Goal: Task Accomplishment & Management: Manage account settings

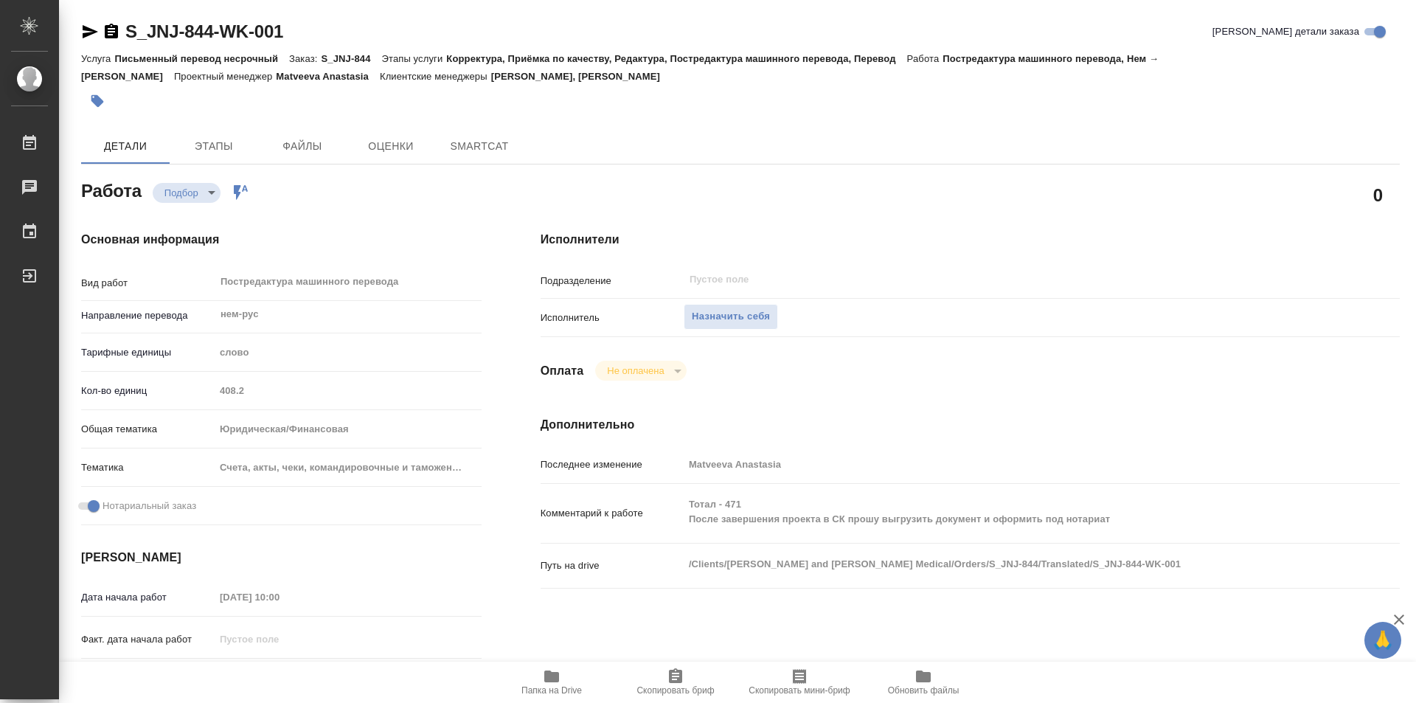
type textarea "x"
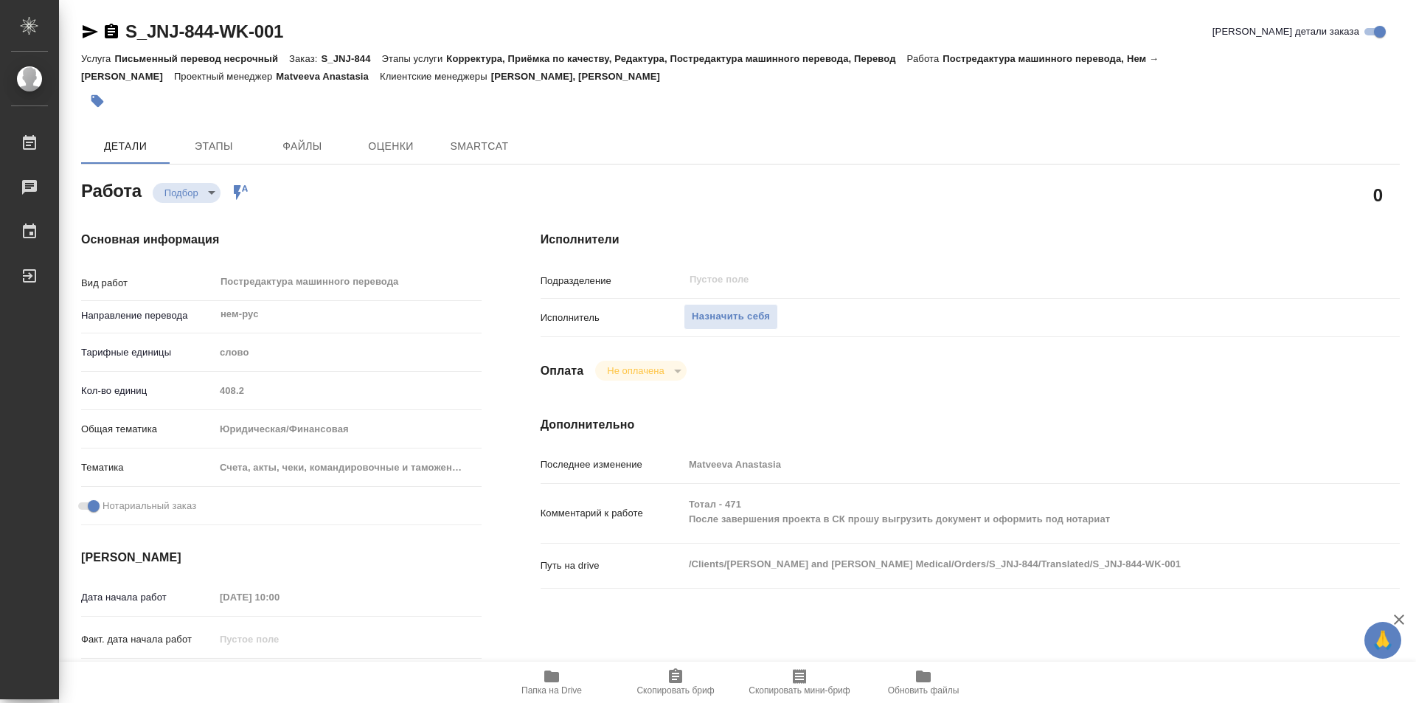
type textarea "x"
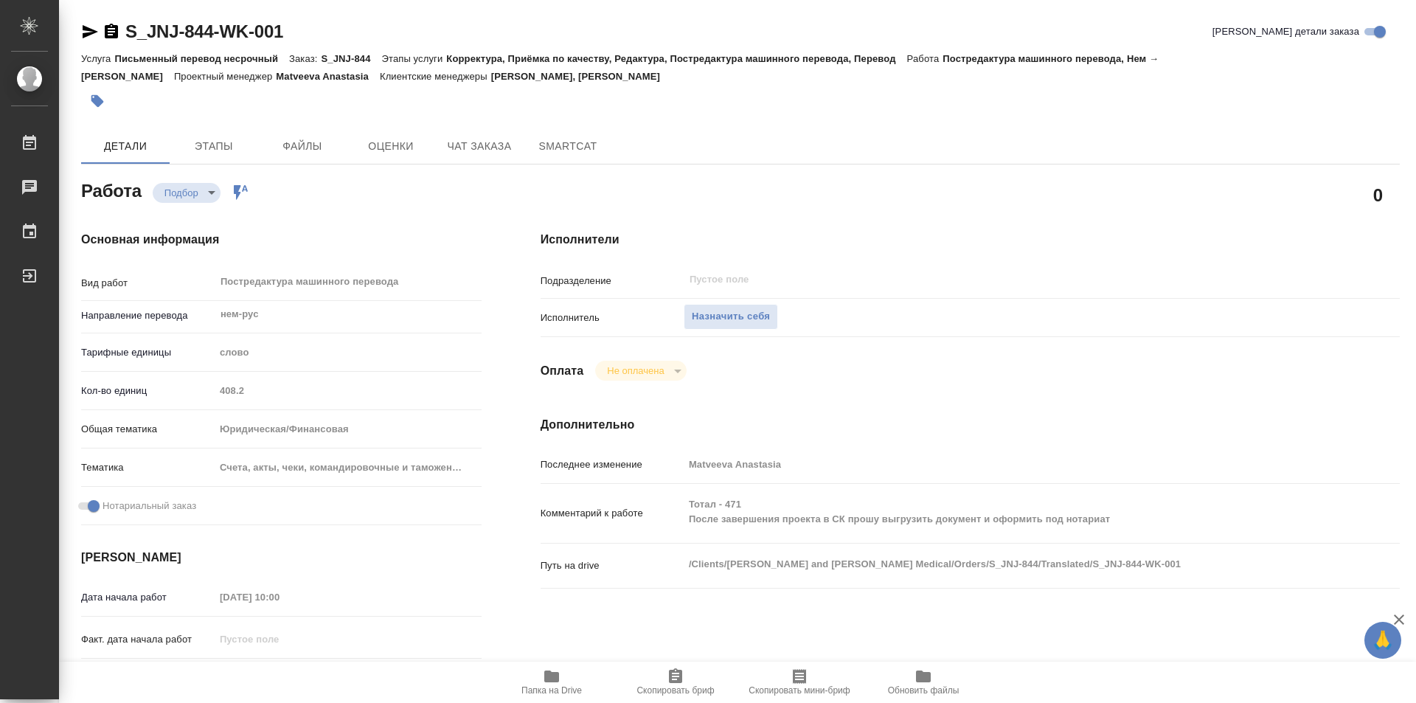
type textarea "x"
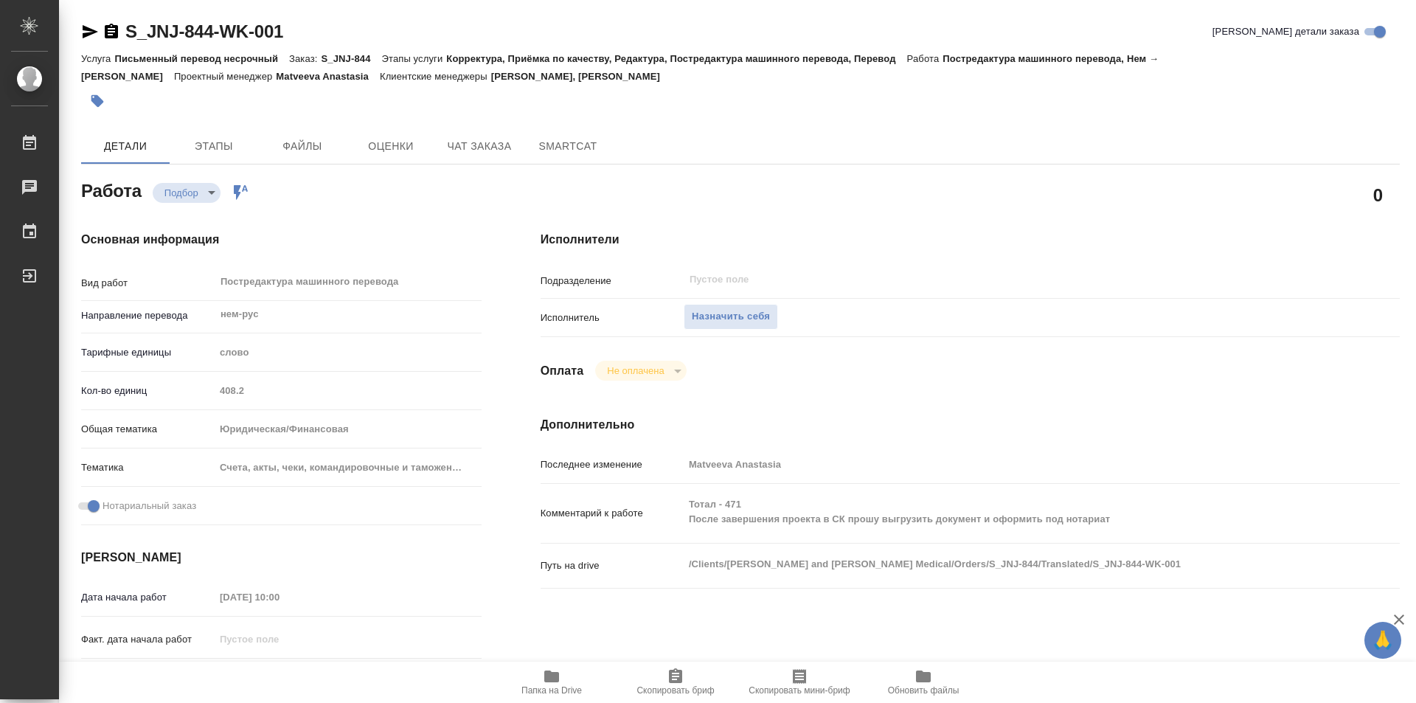
type textarea "x"
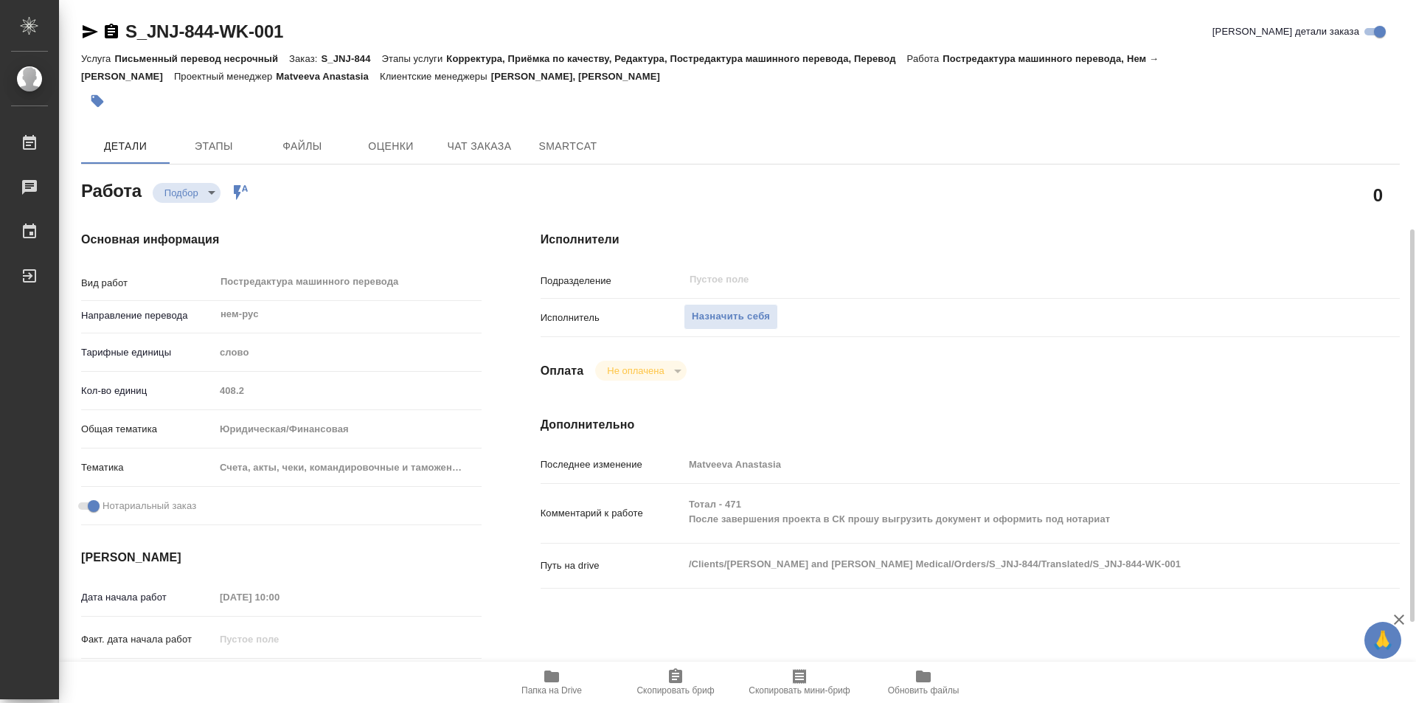
scroll to position [221, 0]
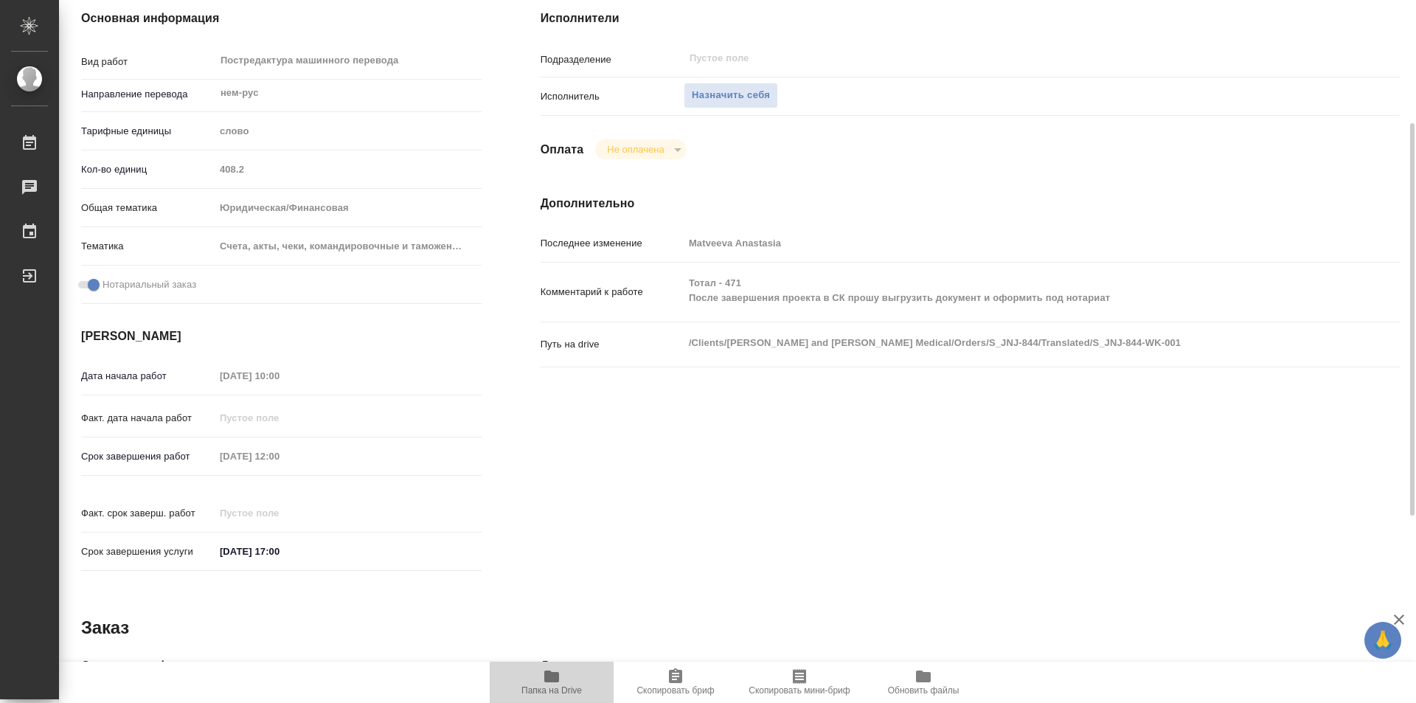
click at [555, 673] on icon "button" at bounding box center [551, 677] width 15 height 12
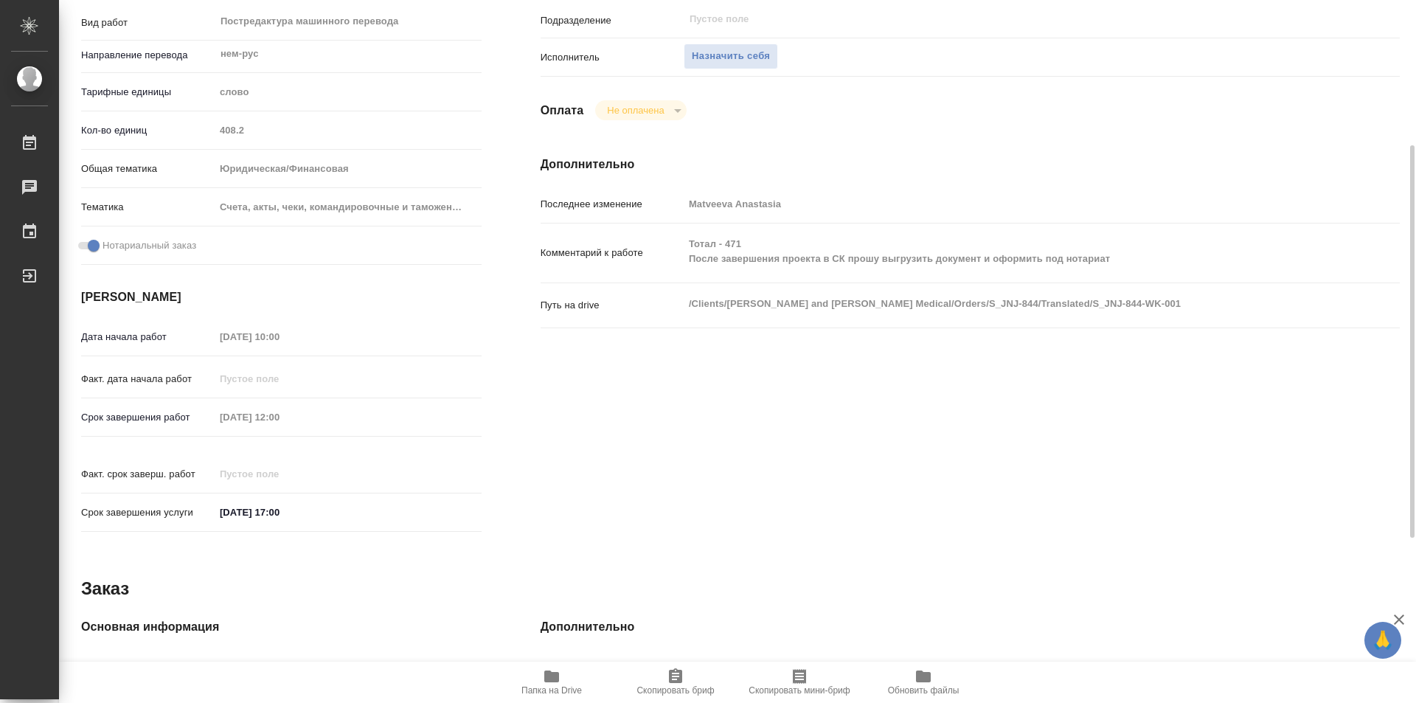
scroll to position [0, 0]
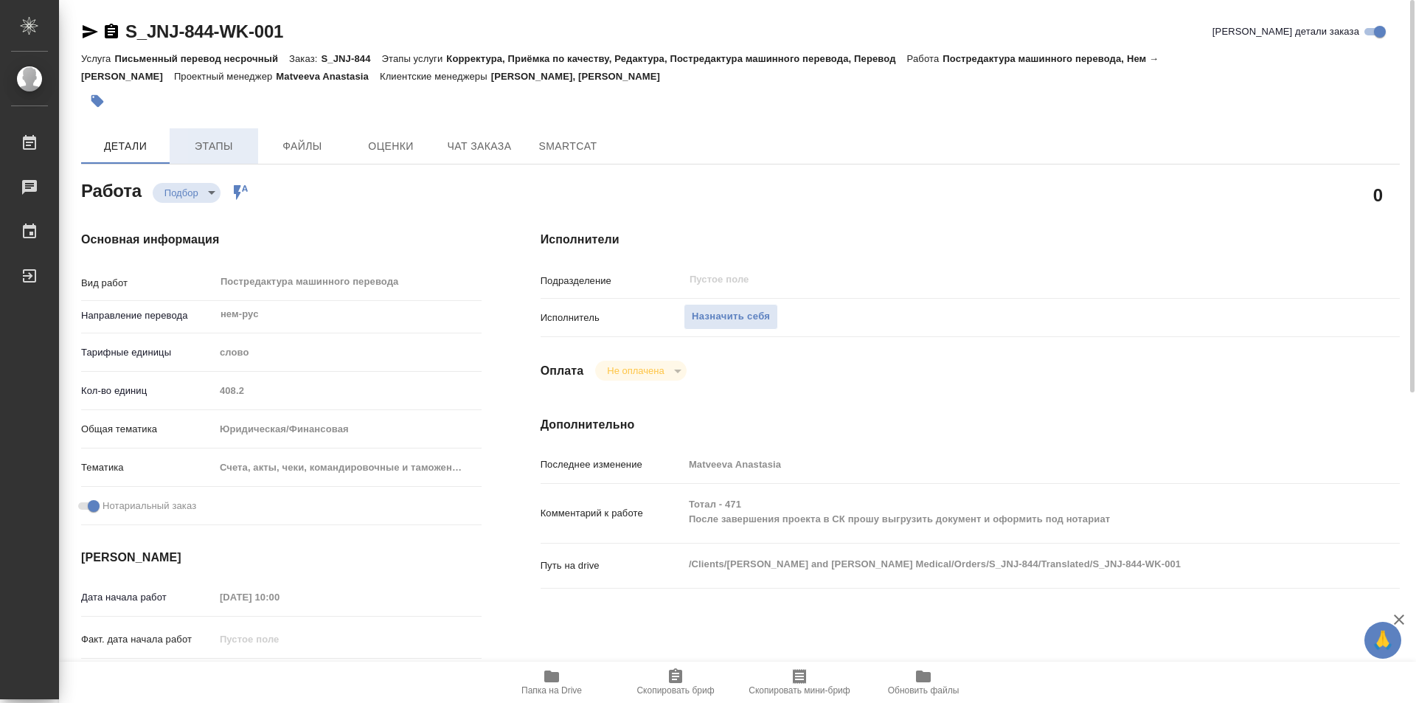
click at [223, 148] on span "Этапы" at bounding box center [214, 146] width 71 height 18
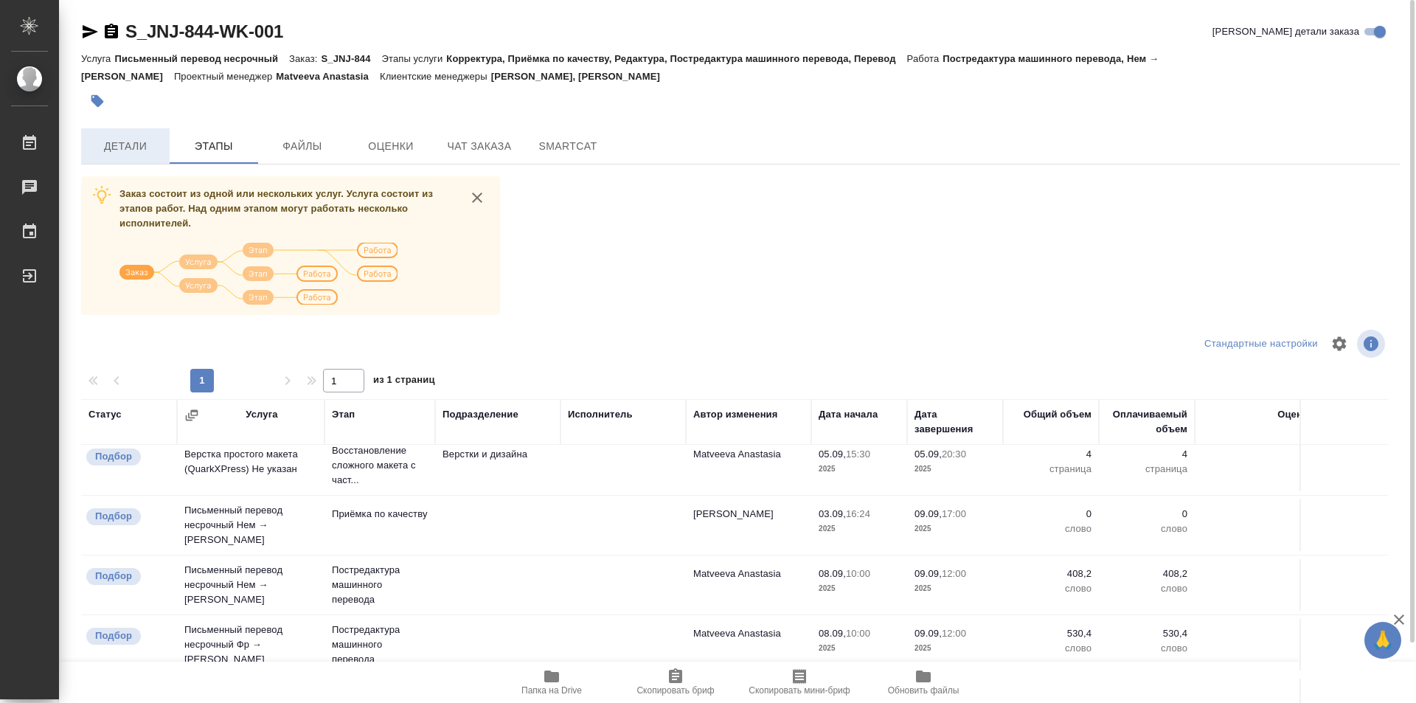
click at [132, 145] on span "Детали" at bounding box center [125, 146] width 71 height 18
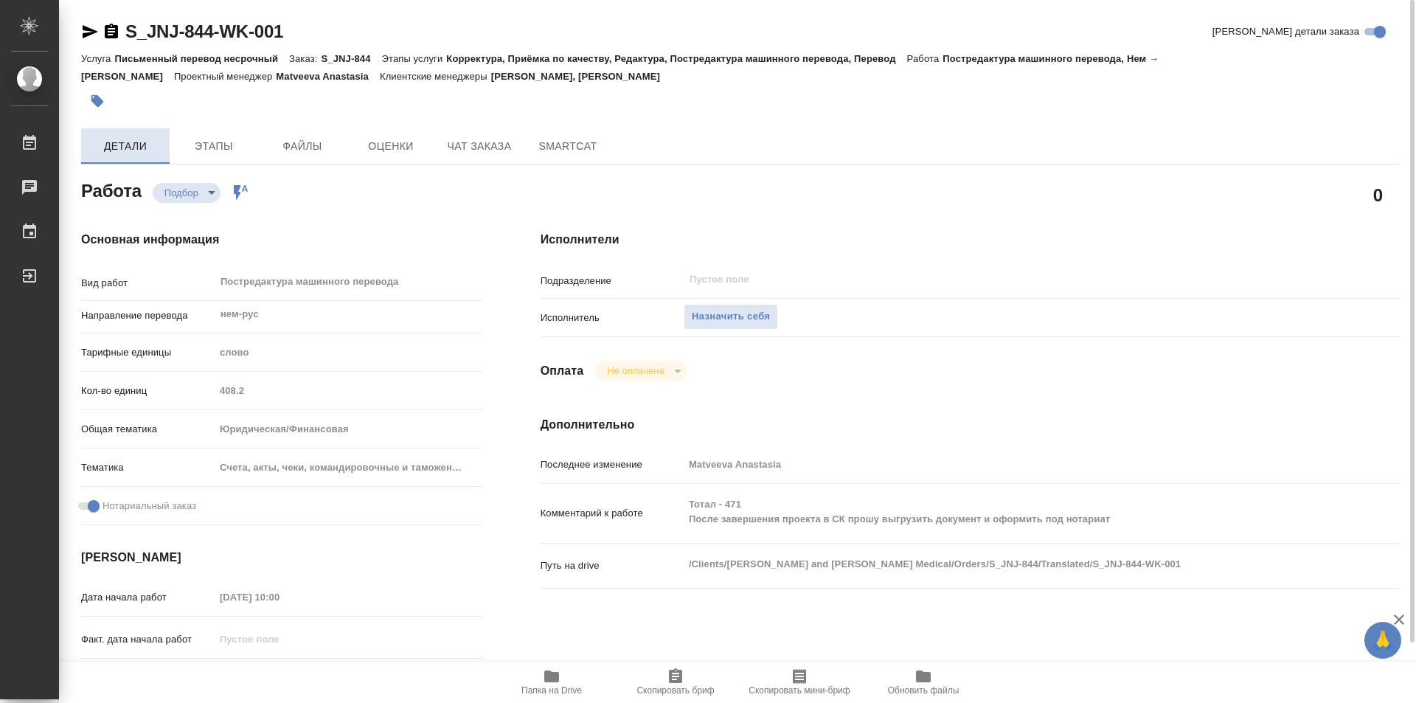
type textarea "x"
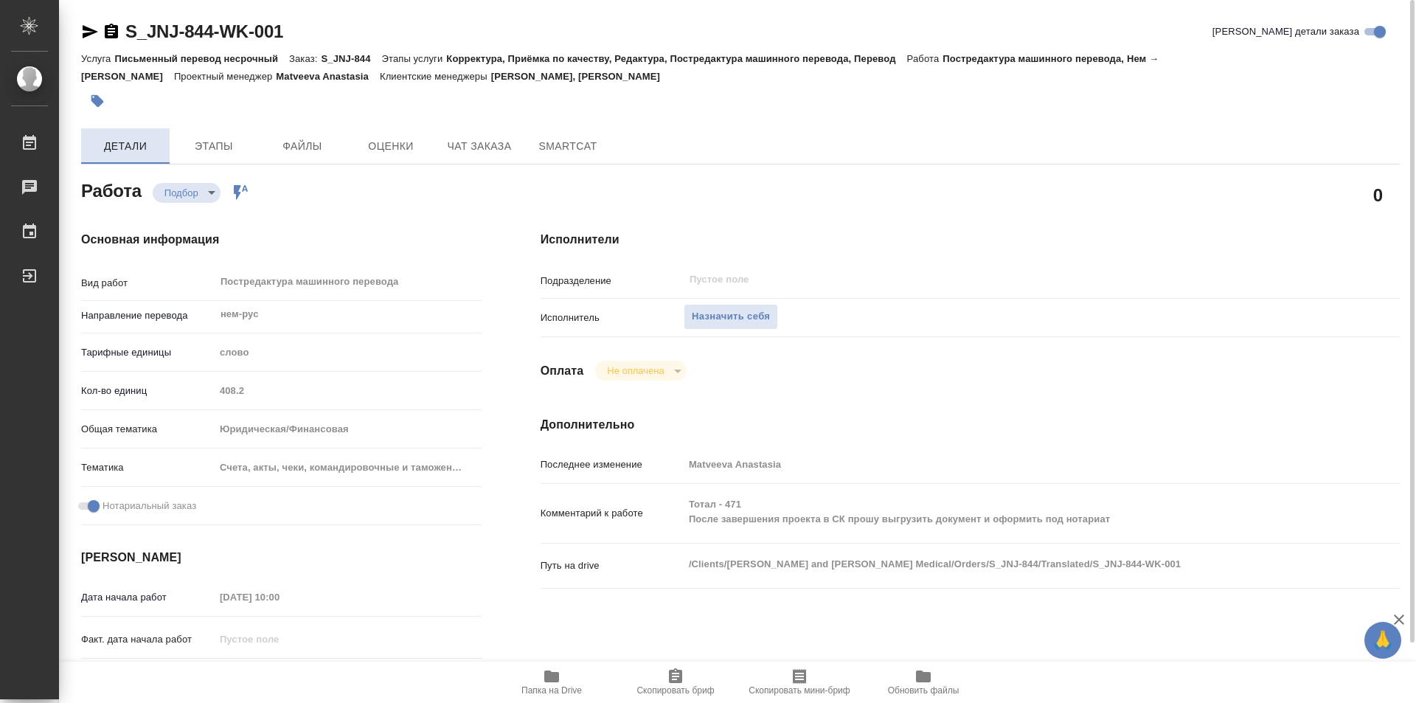
type textarea "x"
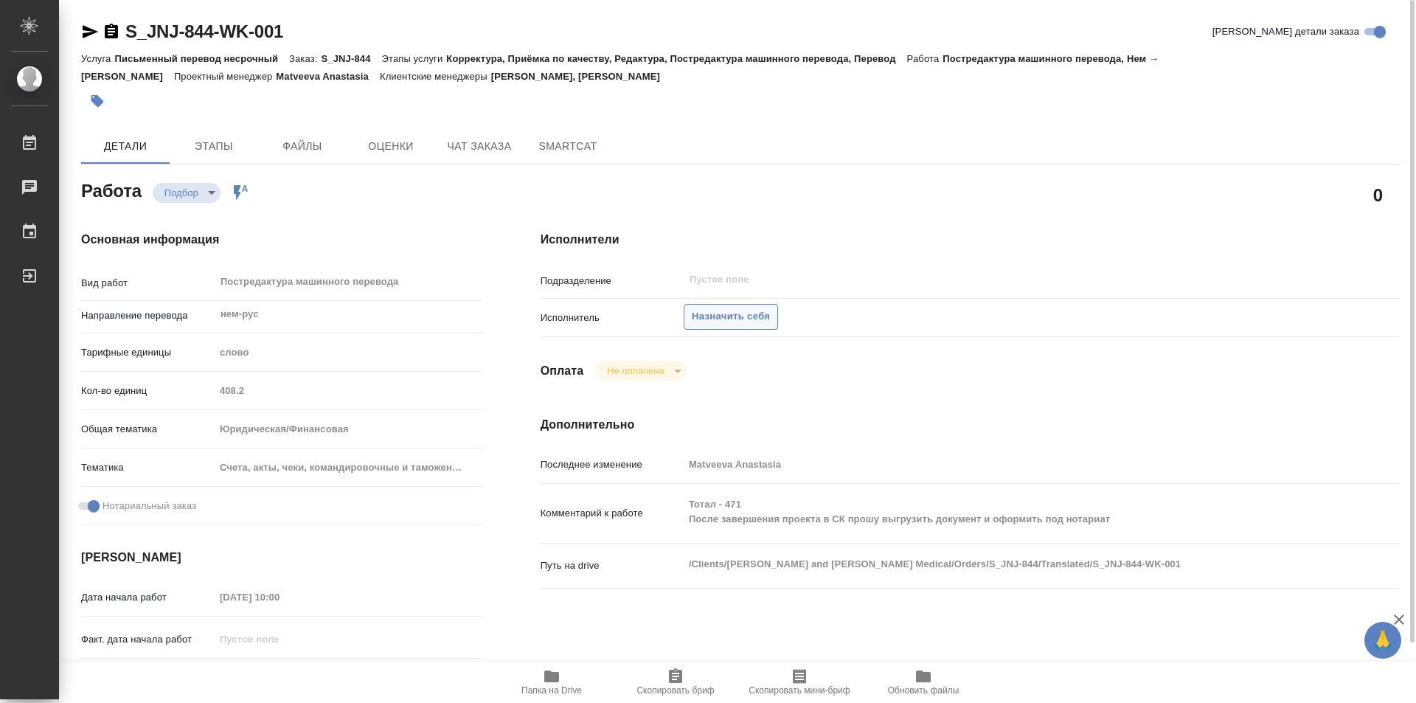
type textarea "x"
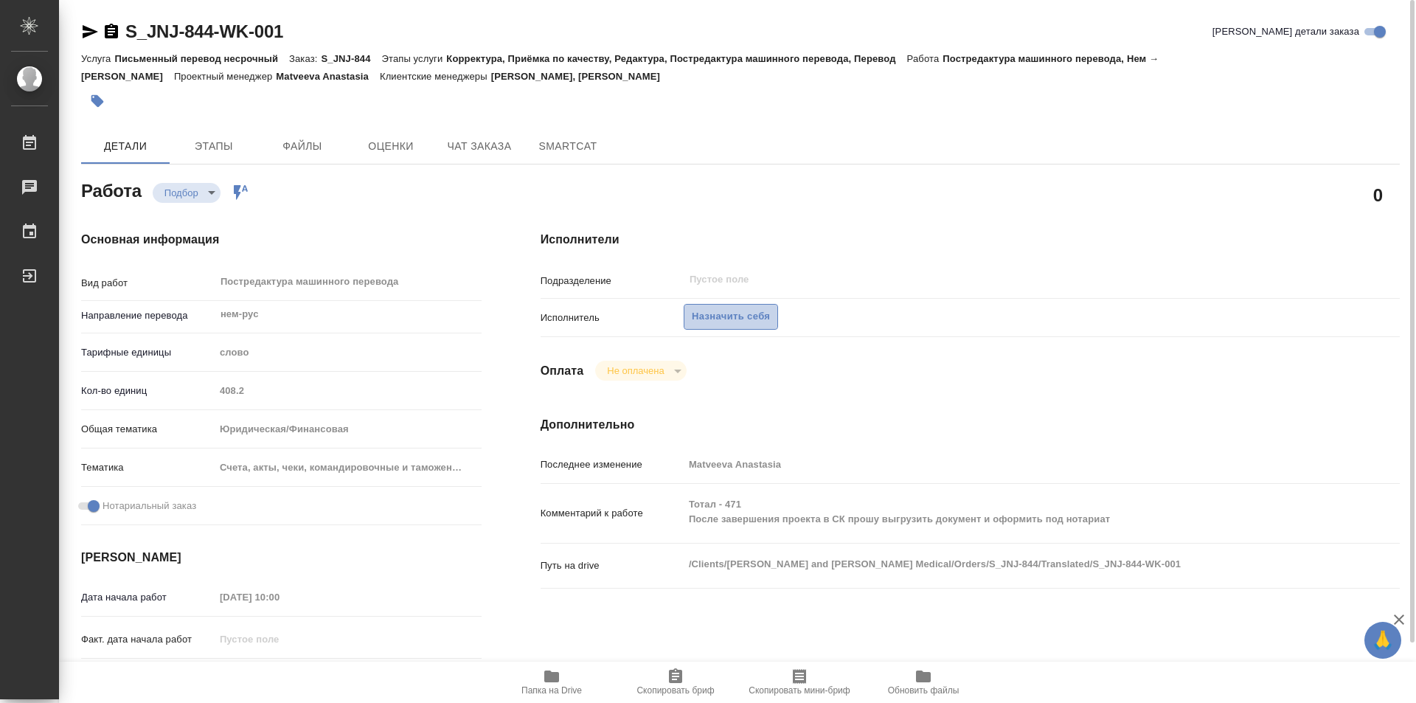
click at [727, 311] on span "Назначить себя" at bounding box center [731, 316] width 78 height 17
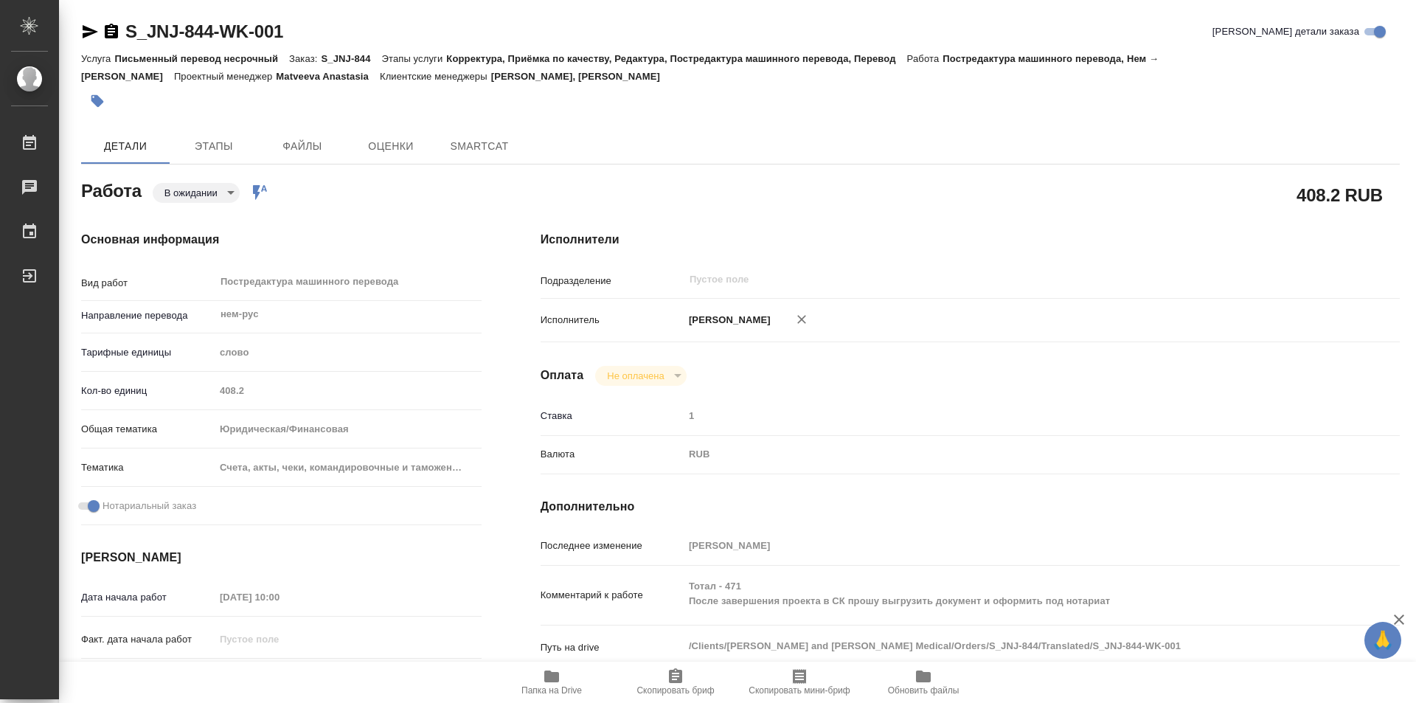
type textarea "x"
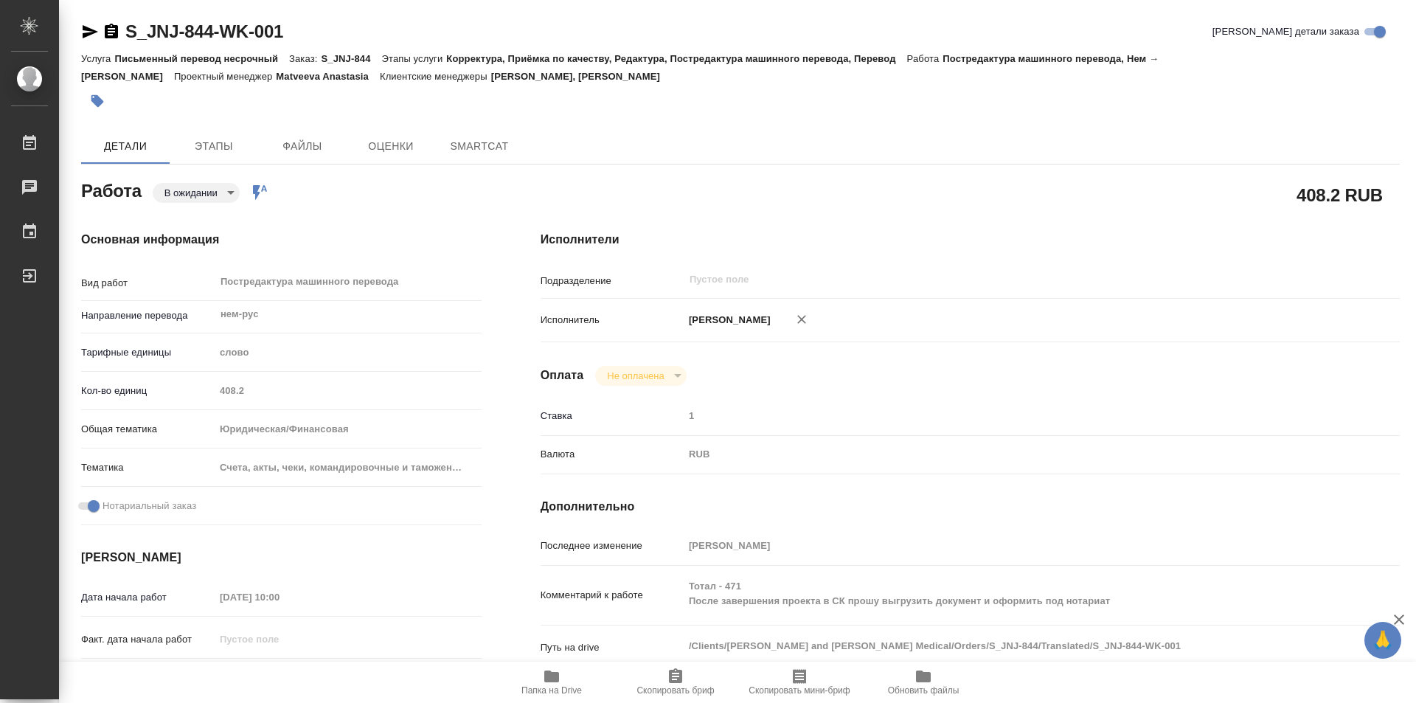
type textarea "x"
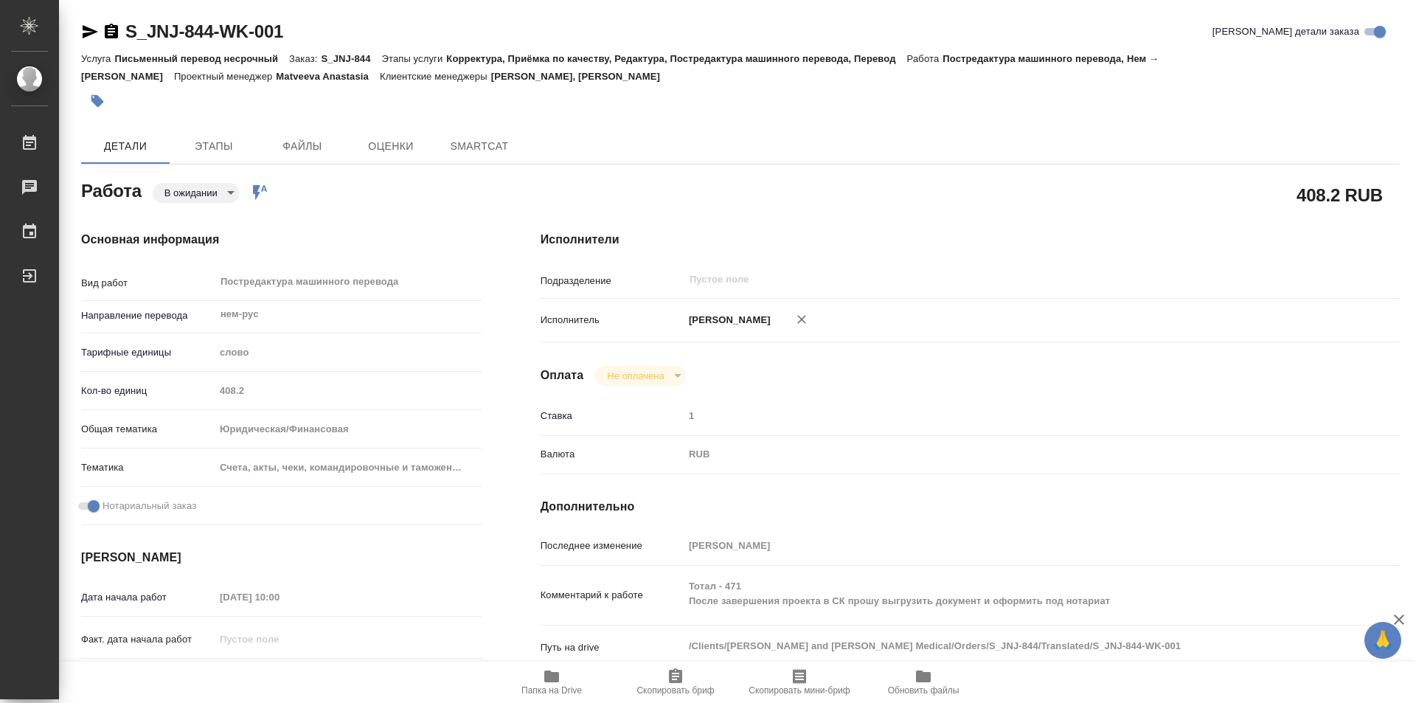
type textarea "x"
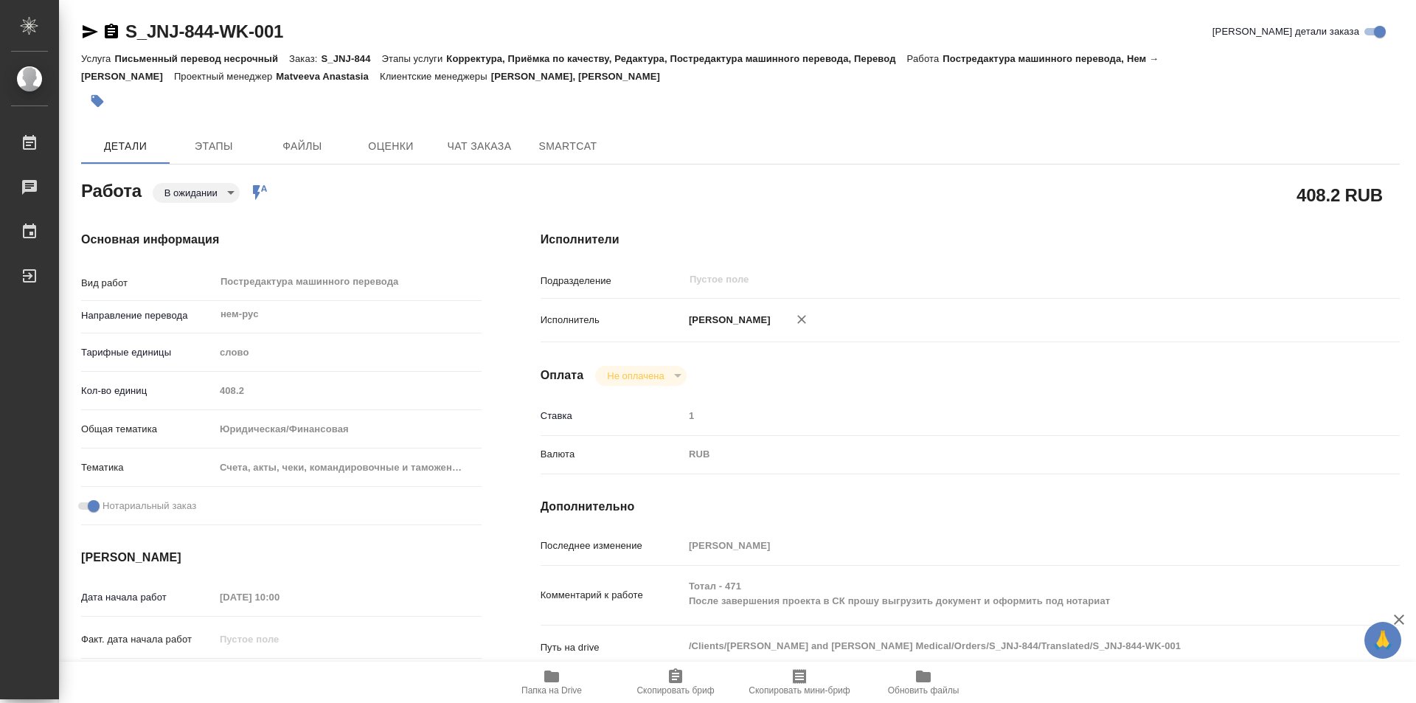
type textarea "x"
